Goal: Information Seeking & Learning: Learn about a topic

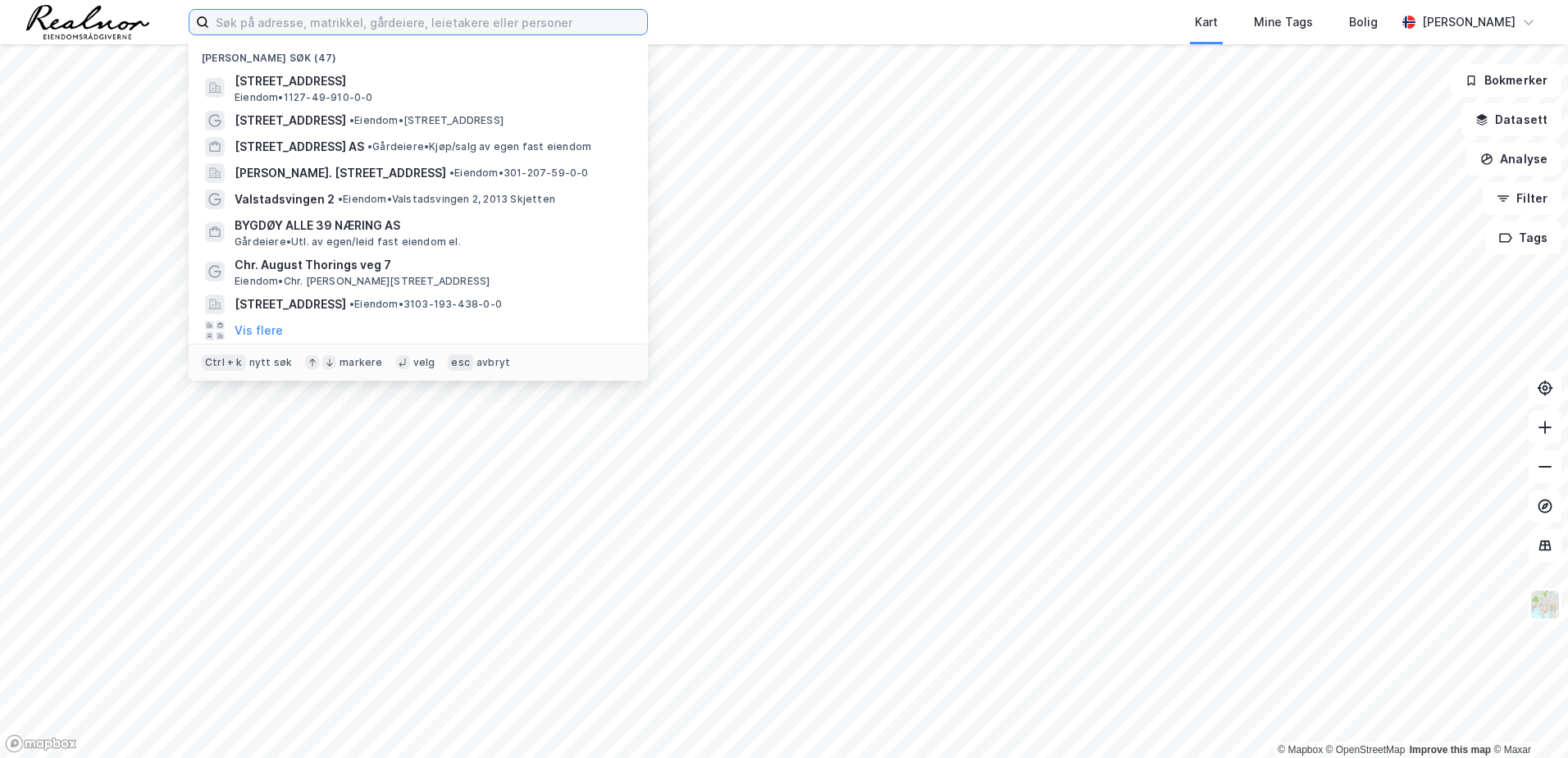
click at [389, 26] on input at bounding box center [428, 22] width 438 height 25
click at [373, 25] on input at bounding box center [428, 22] width 438 height 25
paste input "[STREET_ADDRESS]"
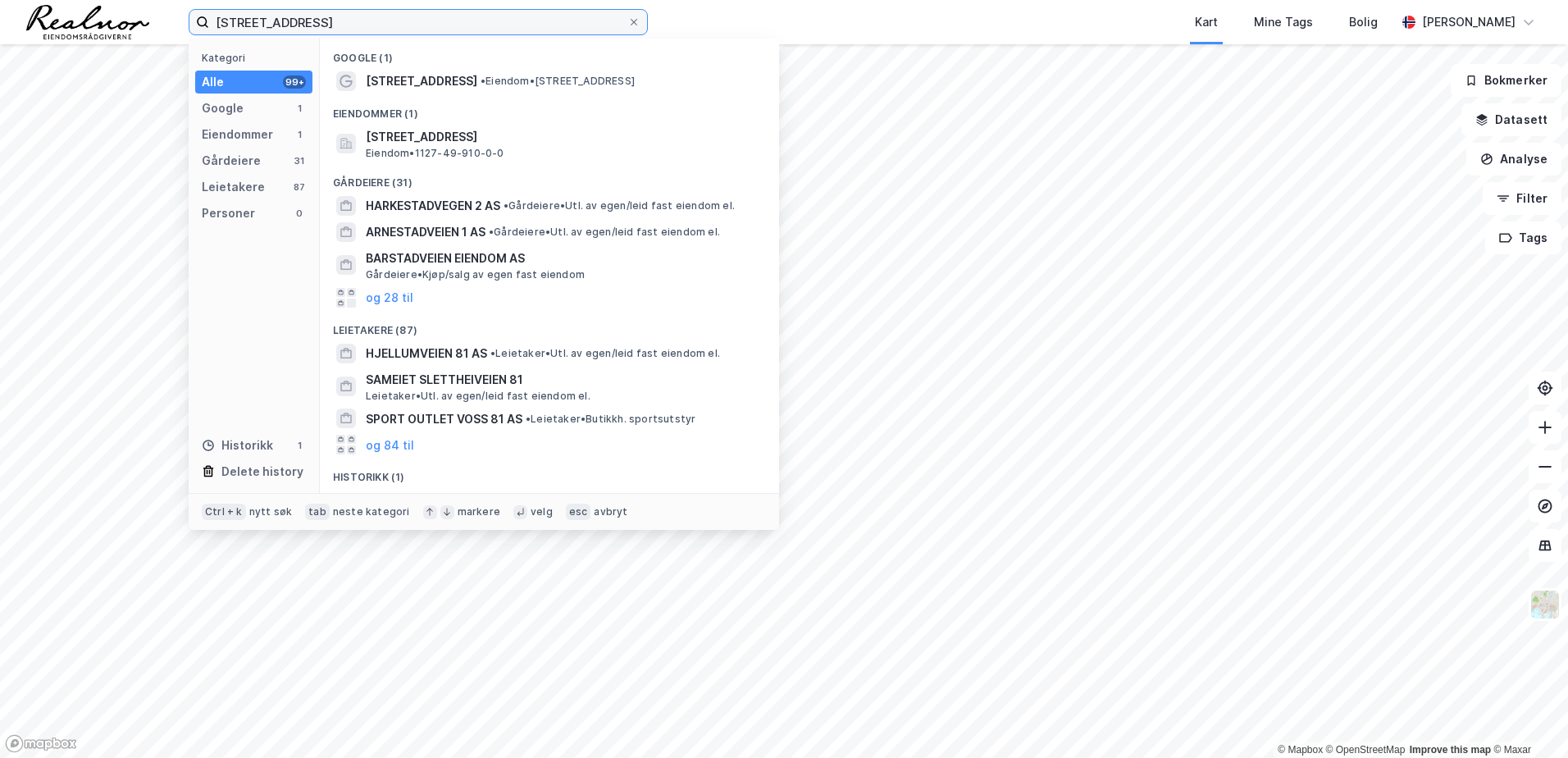
type input "[STREET_ADDRESS]"
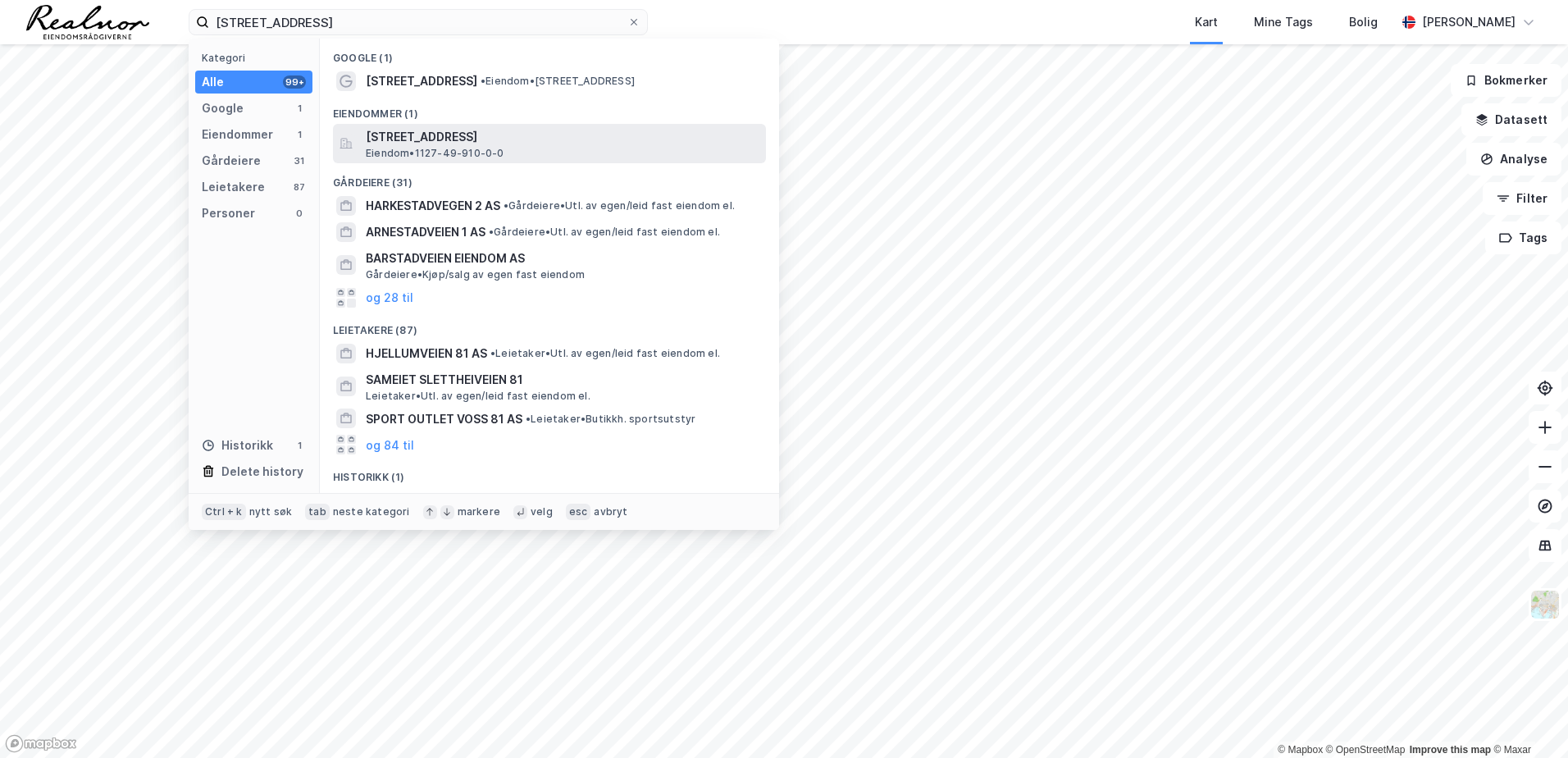
click at [622, 152] on div "[STREET_ADDRESS][PERSON_NAME] • 1127-49-910-0-0" at bounding box center [564, 144] width 396 height 32
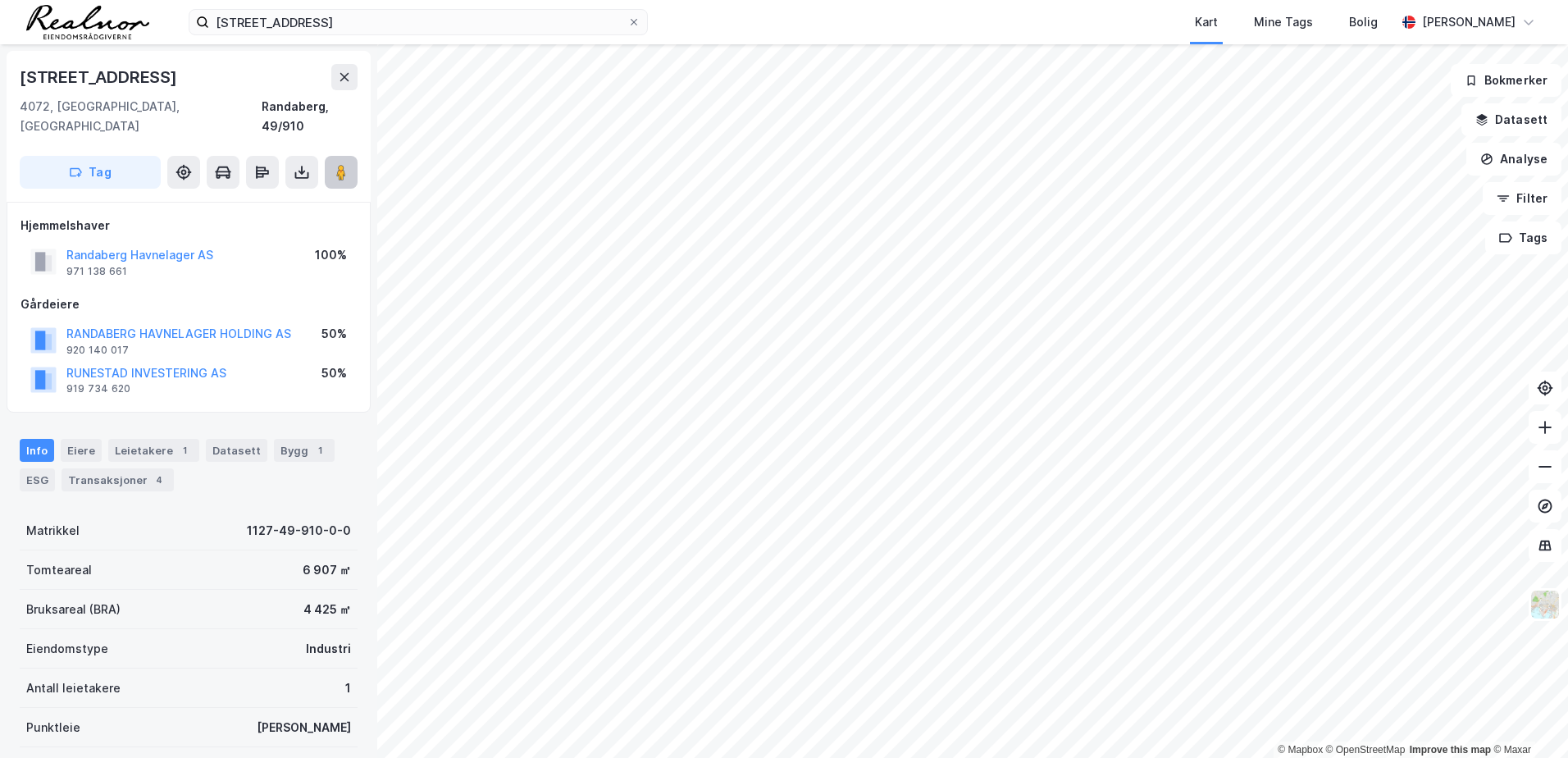
click at [346, 164] on image at bounding box center [341, 172] width 10 height 16
click at [329, 156] on button at bounding box center [341, 172] width 32 height 32
